Goal: Navigation & Orientation: Find specific page/section

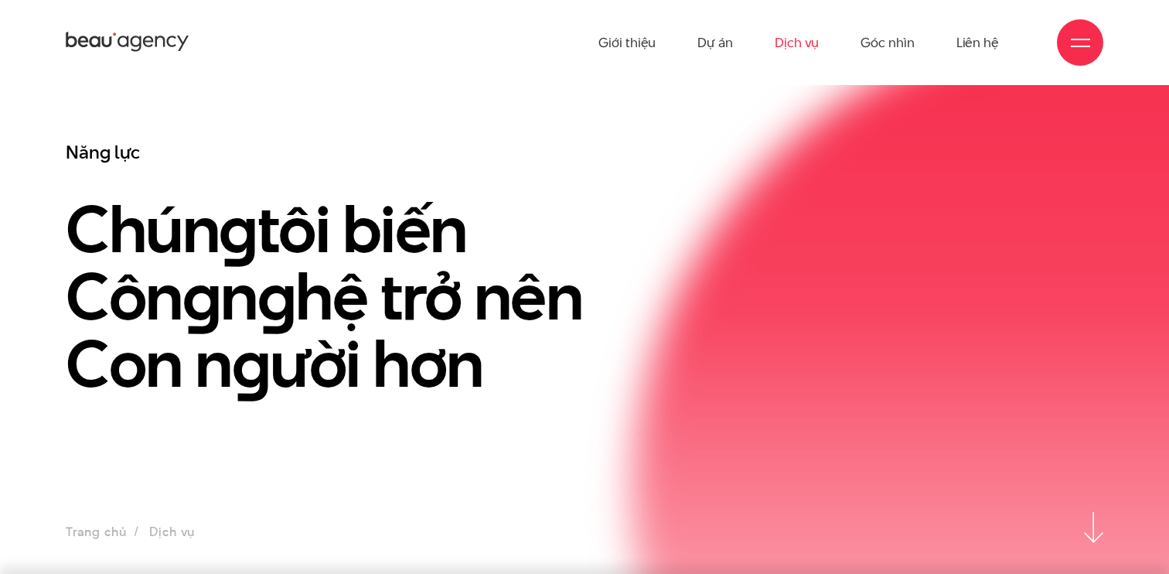
click at [801, 39] on link "Dịch vụ" at bounding box center [797, 42] width 44 height 85
click at [735, 44] on ul "Giới thiệu Dự án Dịch vụ Góc nhìn Liên hệ" at bounding box center [799, 42] width 401 height 85
click at [709, 44] on link "Dự án" at bounding box center [716, 42] width 36 height 85
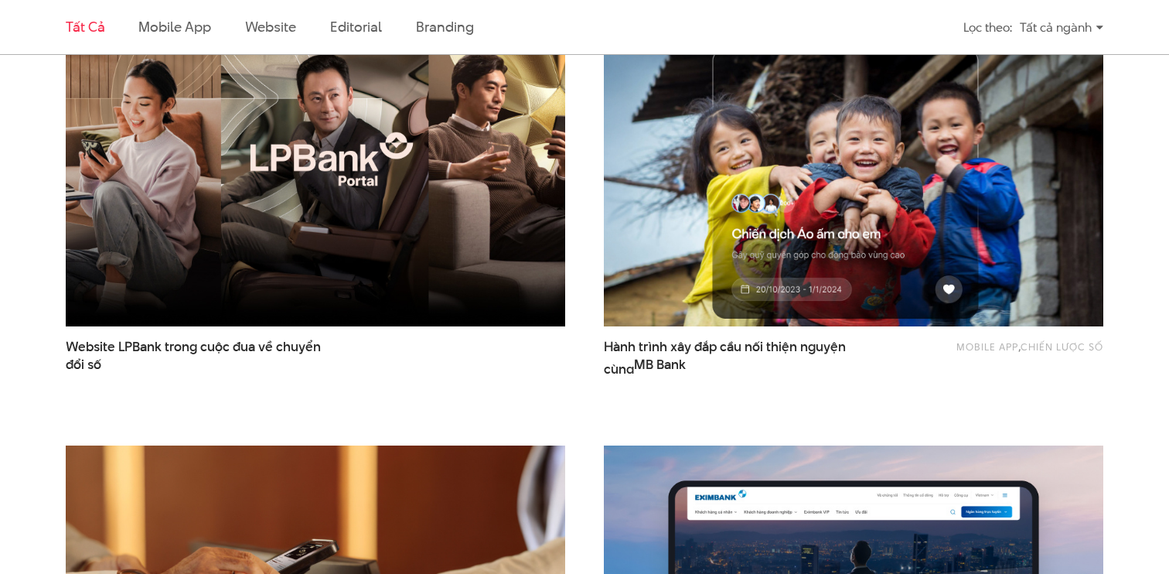
scroll to position [195, 0]
